Goal: Information Seeking & Learning: Learn about a topic

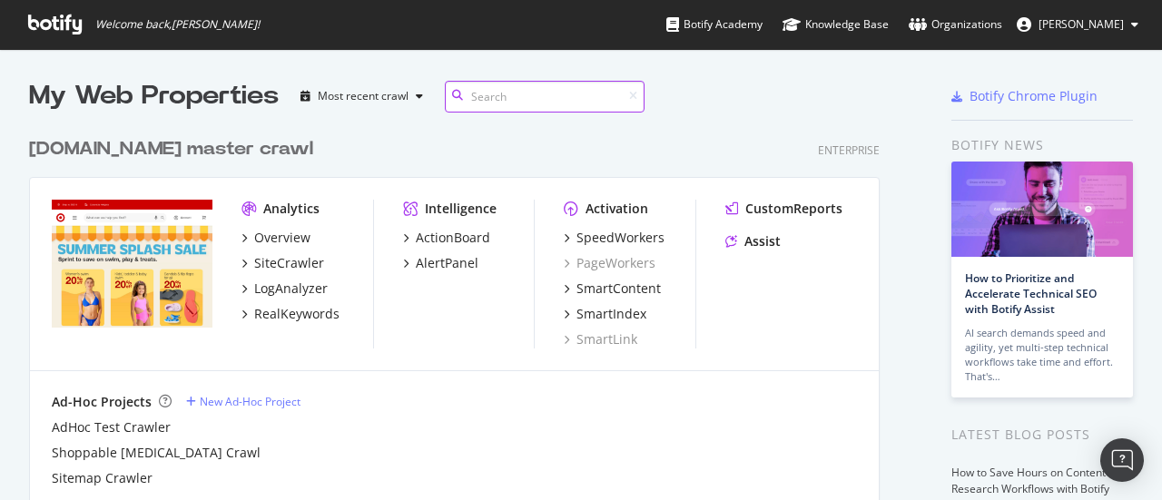
scroll to position [730, 850]
click at [273, 285] on div "LogAnalyzer" at bounding box center [291, 288] width 74 height 18
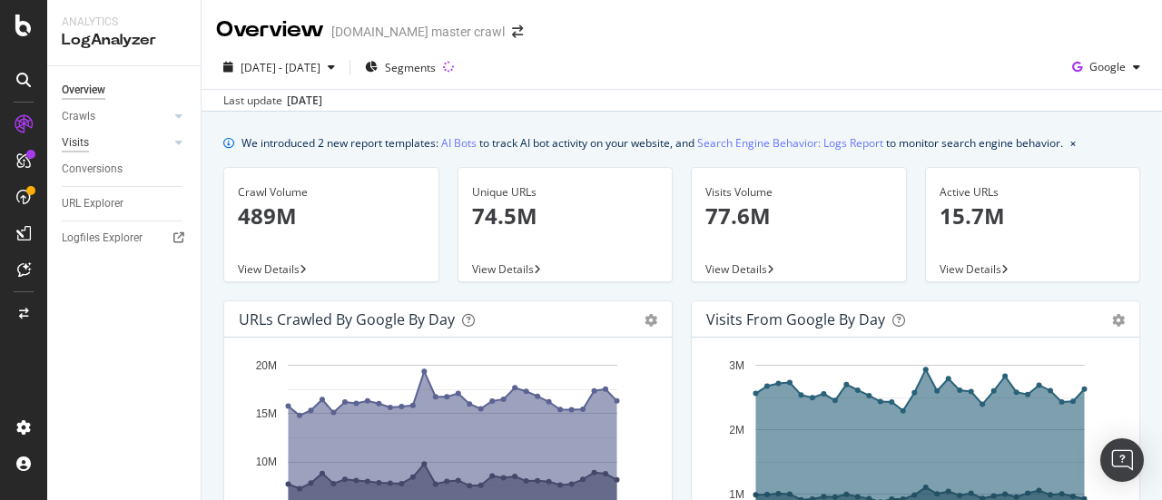
click at [80, 146] on div "Visits" at bounding box center [75, 142] width 27 height 19
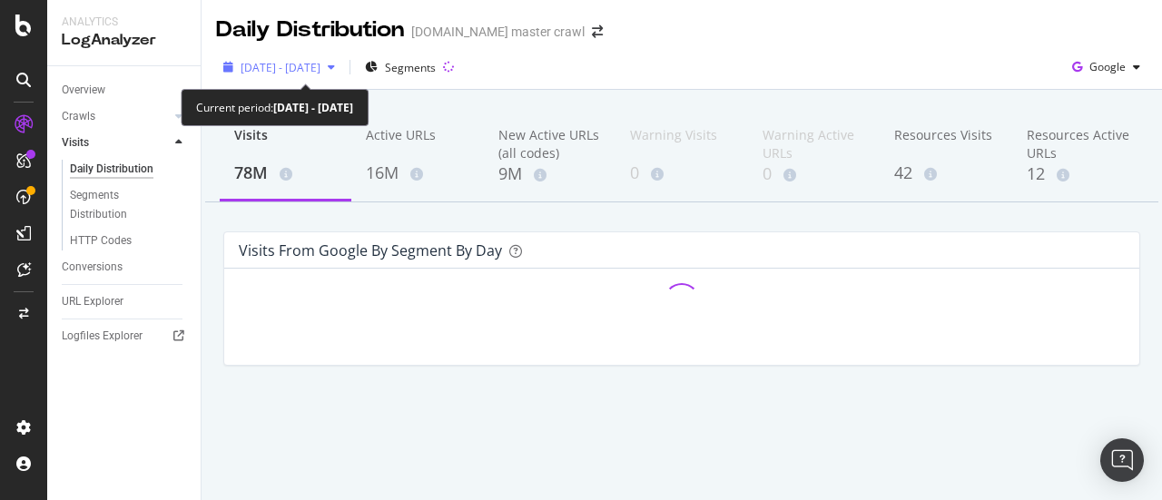
click at [267, 70] on span "[DATE] - [DATE]" at bounding box center [280, 67] width 80 height 15
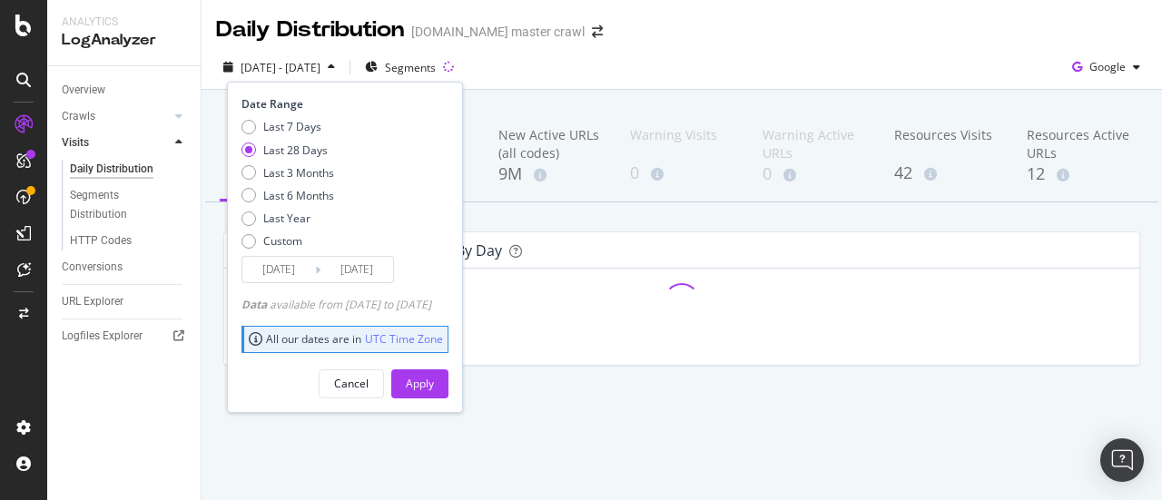
click at [321, 271] on input "[DATE]" at bounding box center [356, 269] width 73 height 25
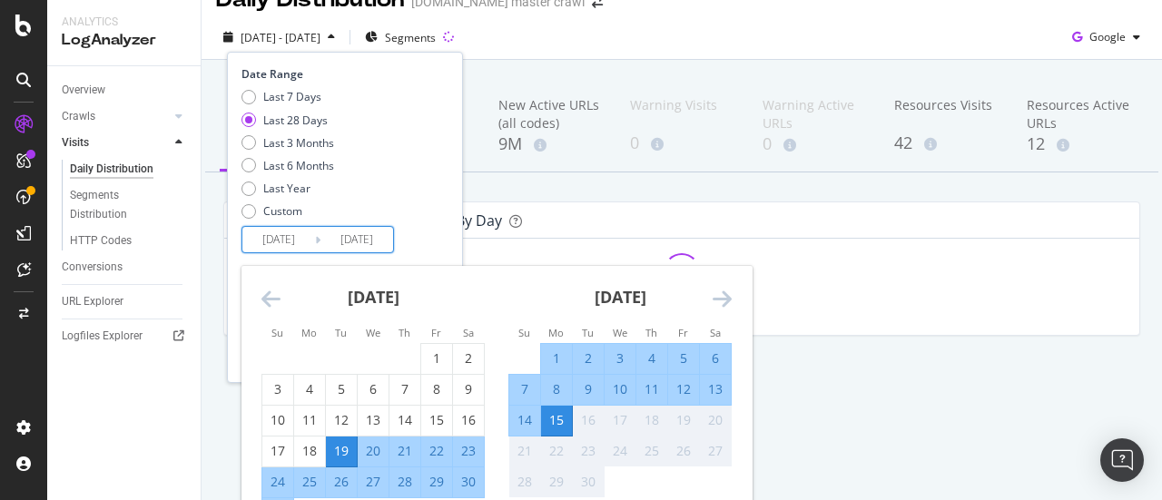
scroll to position [79, 0]
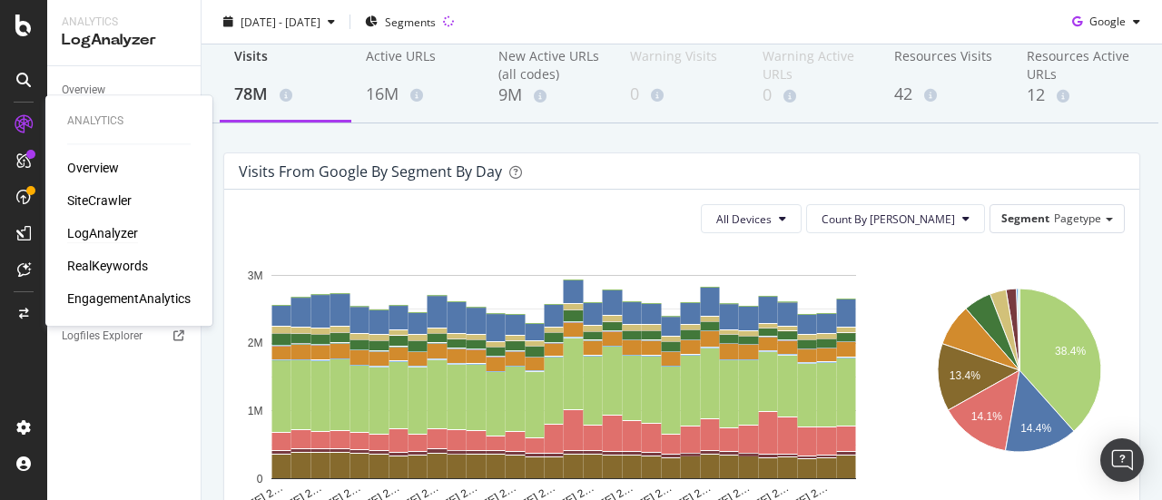
click at [97, 239] on div "LogAnalyzer" at bounding box center [102, 233] width 71 height 18
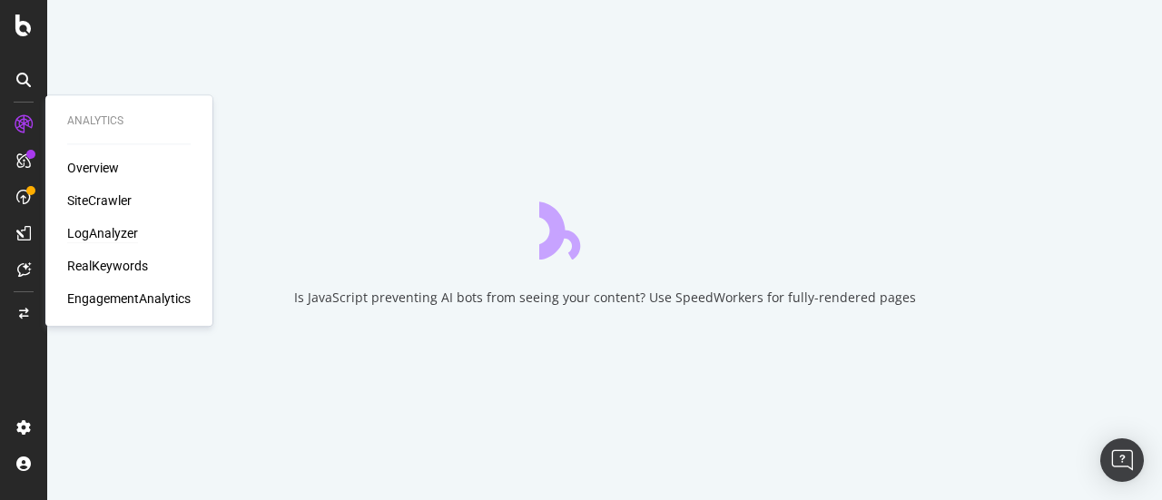
click at [123, 230] on div "LogAnalyzer" at bounding box center [102, 233] width 71 height 18
